Goal: Understand process/instructions: Learn how to perform a task or action

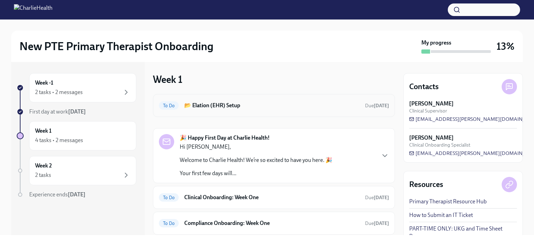
click at [283, 105] on h6 "📂 Elation (EHR) Setup" at bounding box center [271, 105] width 175 height 8
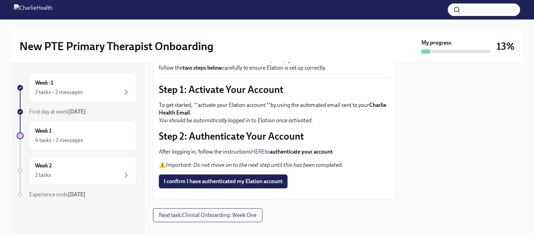
scroll to position [51, 0]
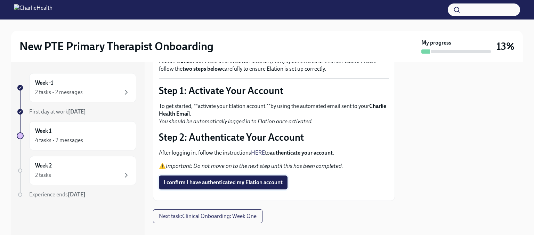
click at [222, 179] on span "I confirm I have authenticated my Elation account" at bounding box center [223, 182] width 119 height 7
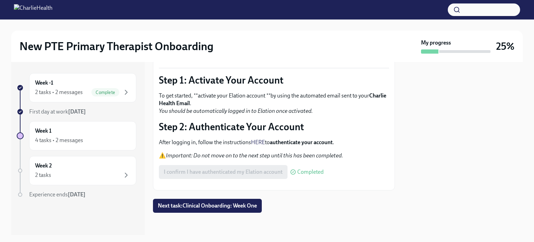
scroll to position [79, 0]
click at [211, 206] on span "Next task : Clinical Onboarding: Week One" at bounding box center [207, 205] width 99 height 7
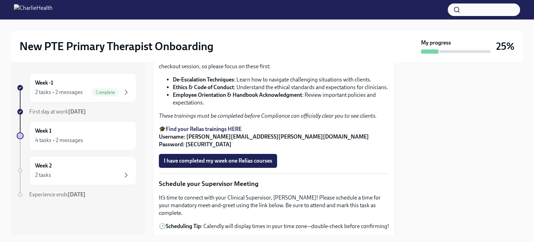
scroll to position [430, 0]
drag, startPoint x: 396, startPoint y: 136, endPoint x: 398, endPoint y: 148, distance: 12.0
click at [398, 148] on div "Week -1 2 tasks • 2 messages Complete First day at work [DATE] Week 1 4 tasks •…" at bounding box center [267, 148] width 512 height 173
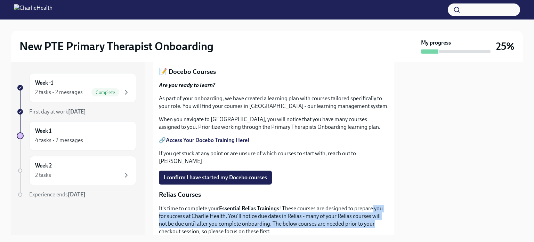
scroll to position [268, 0]
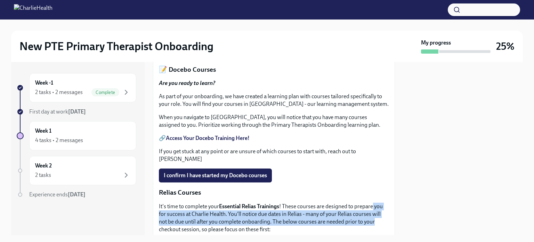
click at [197, 33] on link "HIPAA for Covered Entities" at bounding box center [198, 30] width 65 height 7
